Goal: Find specific page/section: Find specific page/section

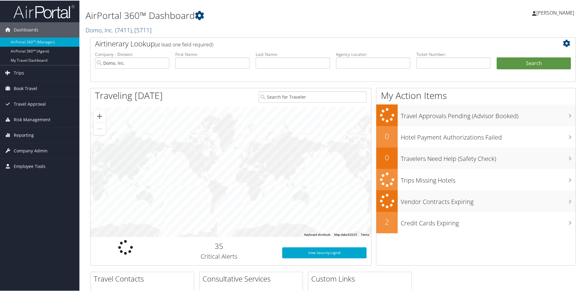
click at [104, 30] on link "Domo, Inc. ( 7411 ) , [ 5711 ]" at bounding box center [118, 29] width 66 height 8
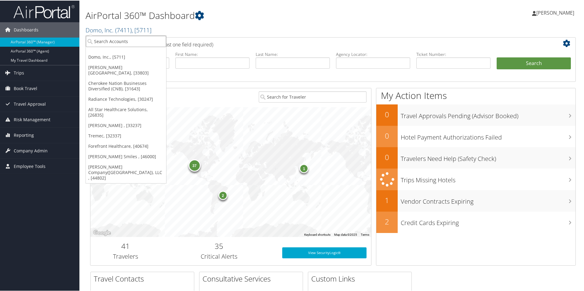
click at [107, 42] on input "search" at bounding box center [126, 40] width 80 height 11
type input "telam"
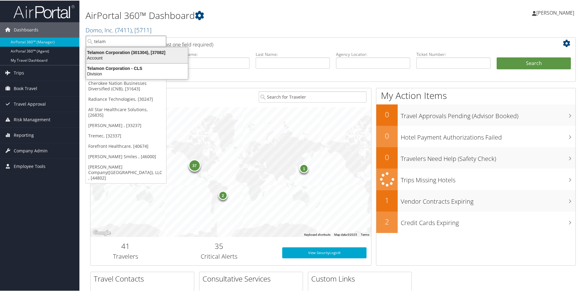
click at [150, 52] on div "Telamon Corporation (301304), [37082]" at bounding box center [136, 51] width 109 height 5
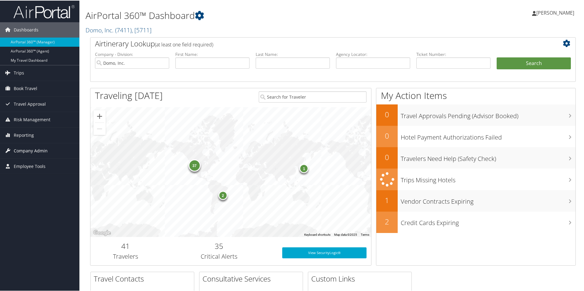
click at [30, 150] on span "Company Admin" at bounding box center [31, 150] width 34 height 15
click at [32, 155] on span "Company Admin" at bounding box center [31, 150] width 34 height 15
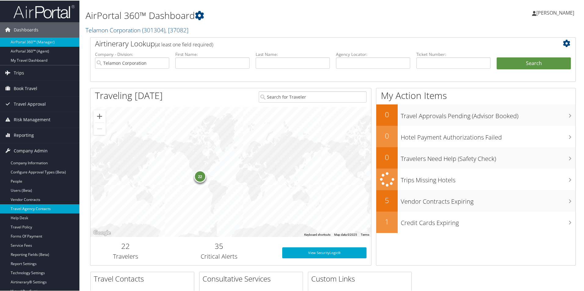
click at [40, 209] on link "Travel Agency Contacts" at bounding box center [39, 208] width 79 height 9
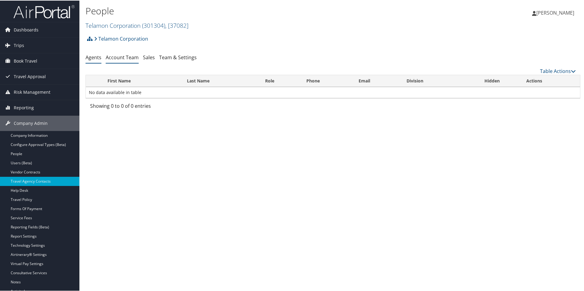
click at [127, 58] on link "Account Team" at bounding box center [122, 56] width 33 height 7
